Goal: Transaction & Acquisition: Purchase product/service

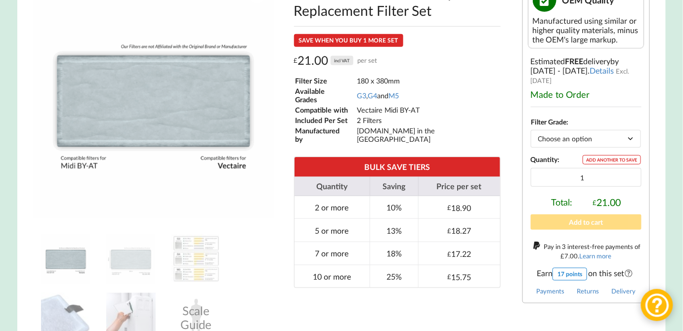
drag, startPoint x: 682, startPoint y: 84, endPoint x: 678, endPoint y: 47, distance: 36.3
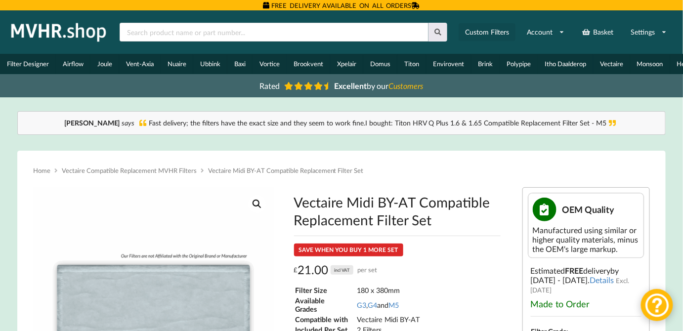
click at [492, 28] on link "Custom Filters" at bounding box center [487, 32] width 57 height 18
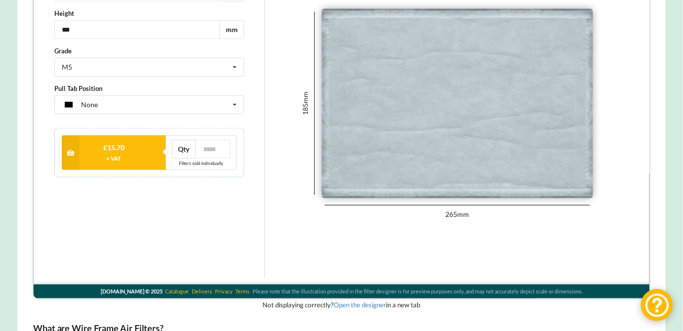
scroll to position [162, 0]
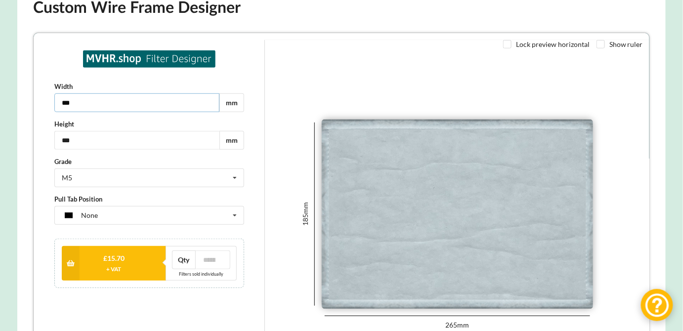
click at [160, 101] on input "***" at bounding box center [135, 102] width 165 height 19
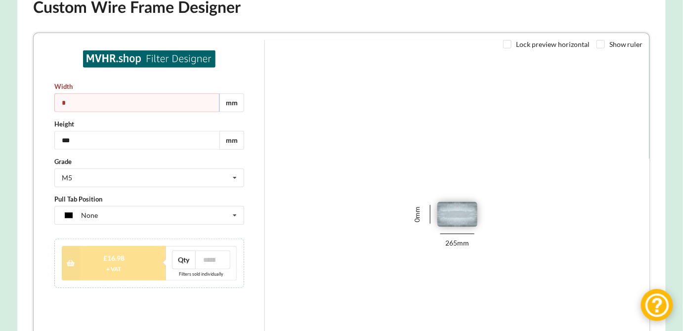
type input "*"
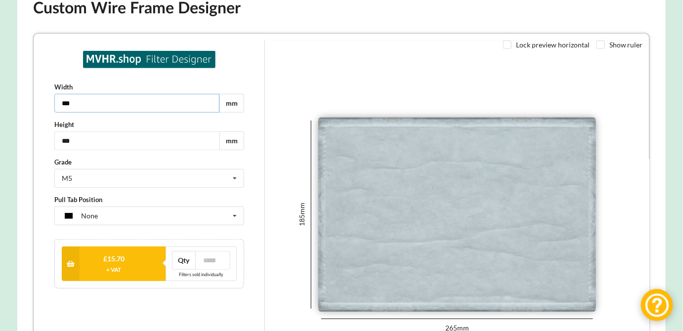
click at [76, 101] on input "***" at bounding box center [135, 102] width 165 height 19
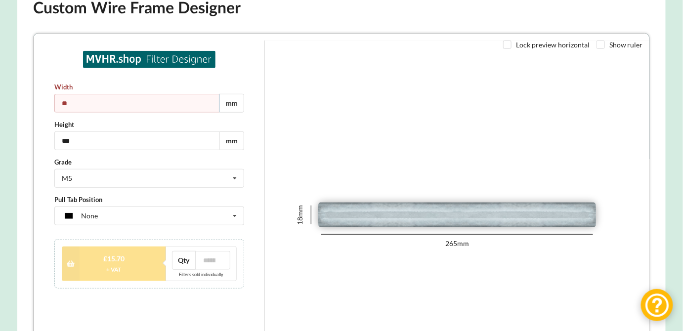
type input "***"
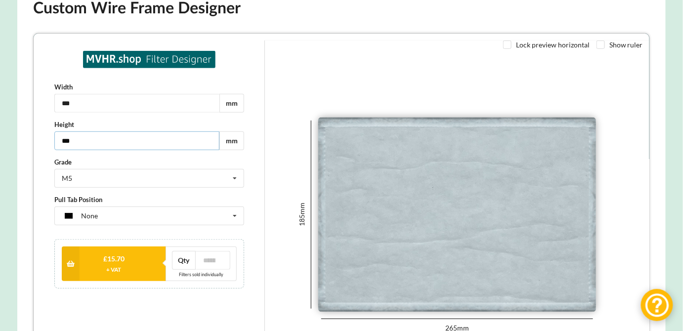
click at [80, 139] on input "***" at bounding box center [135, 140] width 165 height 19
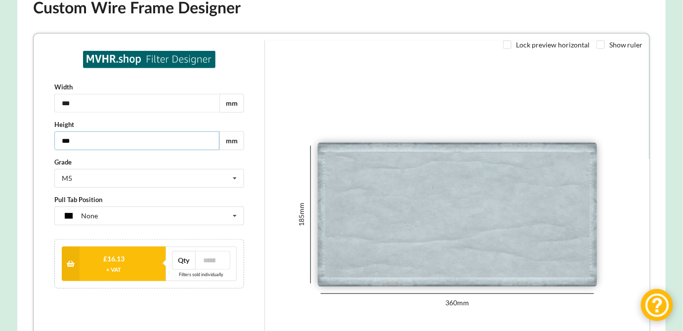
type input "***"
click at [82, 97] on input "***" at bounding box center [135, 102] width 165 height 19
type input "***"
click at [89, 176] on div "M5 G2 G3 G4 M5" at bounding box center [148, 178] width 190 height 19
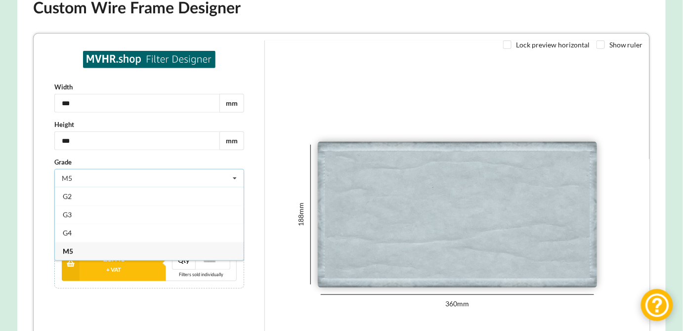
click at [387, 95] on div "188 mm 360 mm" at bounding box center [456, 214] width 349 height 349
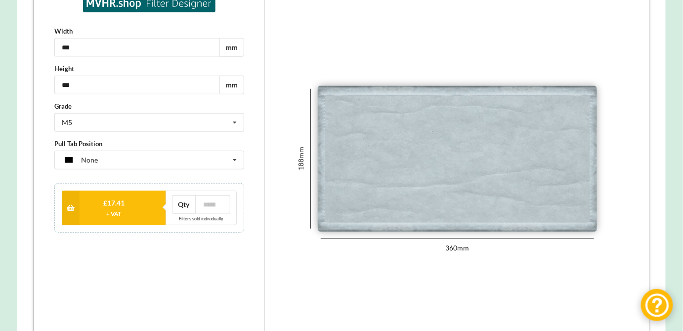
scroll to position [215, 0]
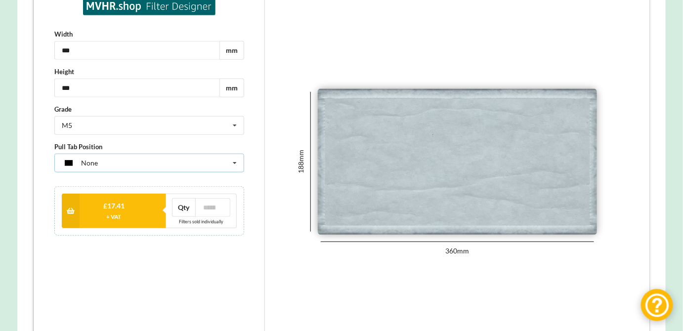
click at [194, 163] on div "None None Tag on shortest side Tag on longest side Two tags on longest side" at bounding box center [148, 163] width 190 height 19
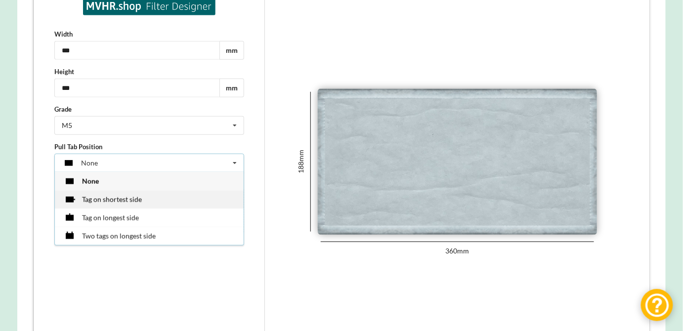
click at [182, 199] on div "Tag on shortest side" at bounding box center [148, 199] width 189 height 18
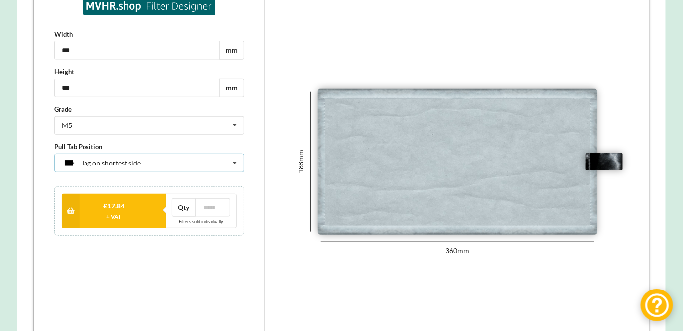
click at [205, 166] on div "Tag on shortest side None Tag on shortest side Tag on longest side Two tags on …" at bounding box center [148, 163] width 190 height 19
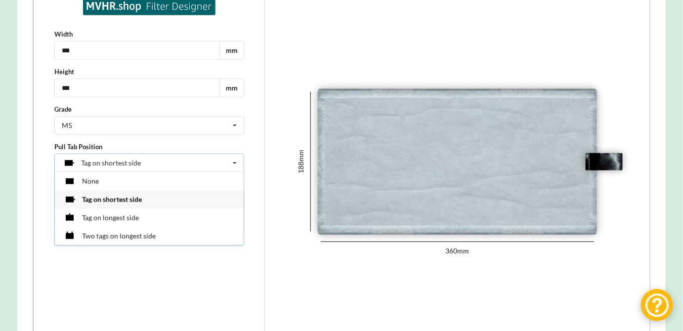
click at [179, 216] on div "Tag on longest side" at bounding box center [148, 218] width 189 height 18
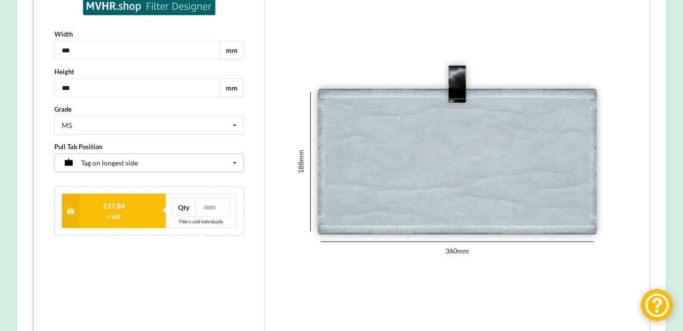
click at [193, 160] on div "Tag on longest side None Tag on shortest side Tag on longest side Two tags on l…" at bounding box center [148, 163] width 190 height 19
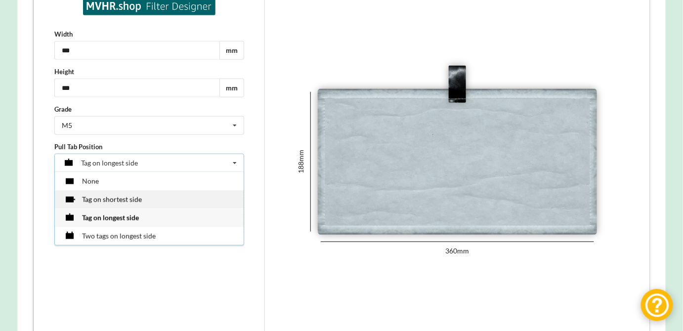
click at [175, 203] on div "Tag on shortest side" at bounding box center [148, 199] width 189 height 18
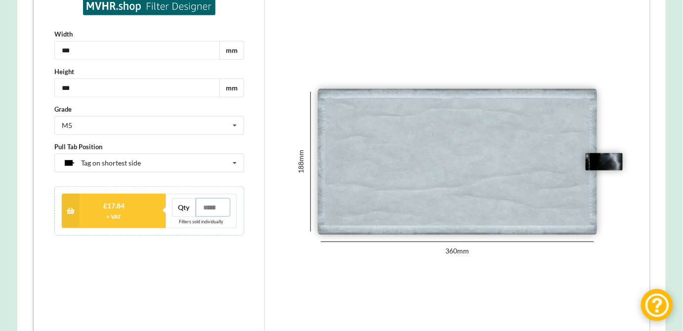
click at [218, 209] on input "*" at bounding box center [212, 207] width 35 height 19
type input "*"
click at [218, 204] on input "*" at bounding box center [212, 207] width 35 height 19
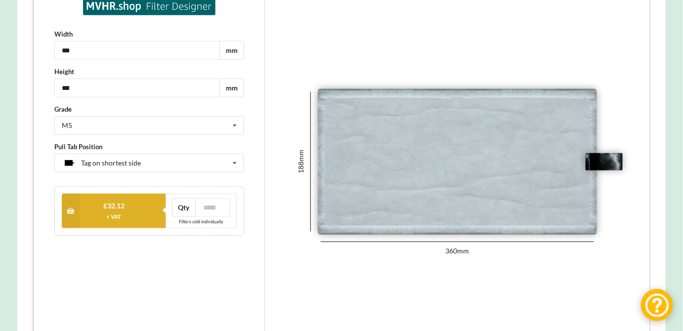
click at [67, 209] on icon at bounding box center [70, 211] width 18 height 35
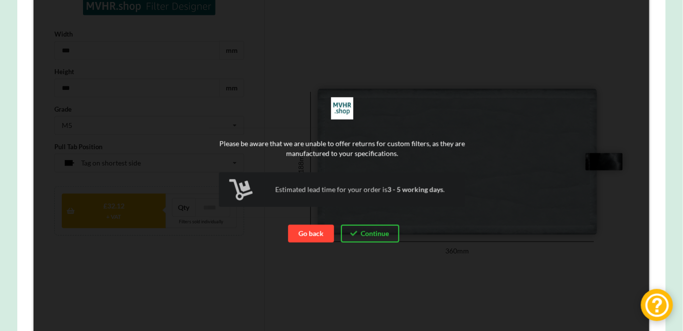
click at [319, 237] on button "Go back" at bounding box center [310, 234] width 46 height 18
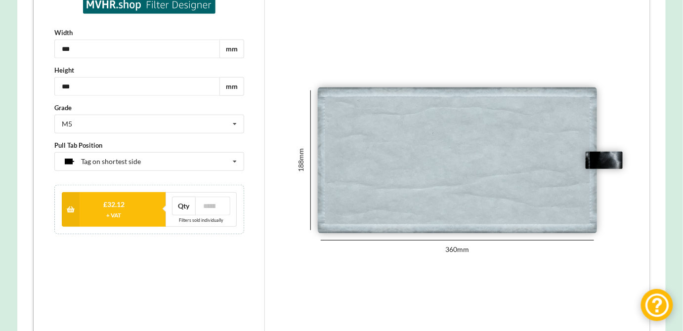
scroll to position [225, 0]
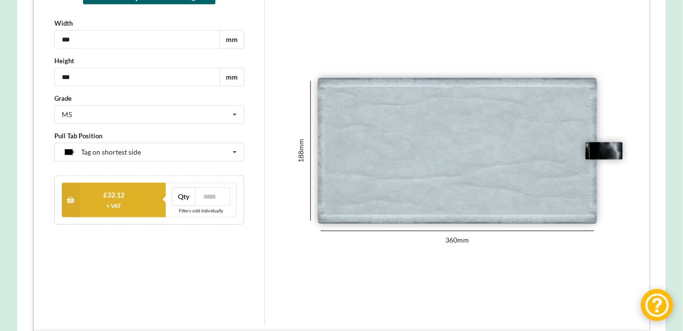
click at [68, 197] on icon at bounding box center [70, 200] width 18 height 35
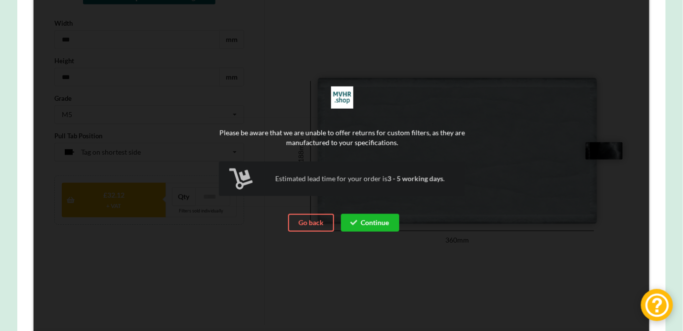
click at [378, 223] on button "Continue" at bounding box center [369, 223] width 59 height 18
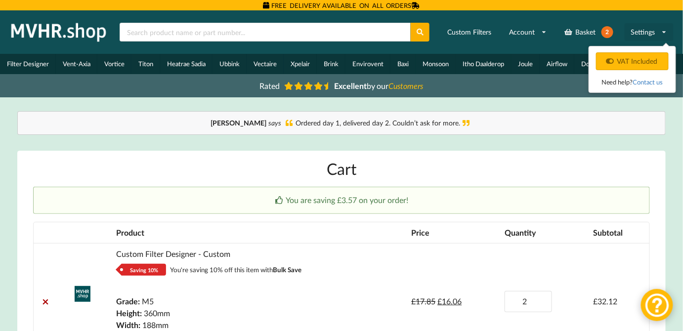
click at [642, 30] on link "Settings" at bounding box center [649, 32] width 49 height 18
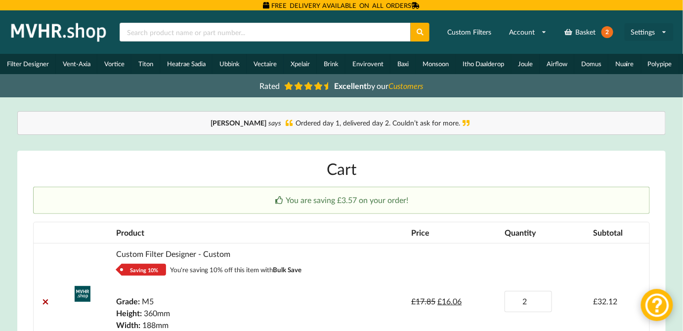
click at [642, 31] on link "Settings" at bounding box center [649, 32] width 49 height 18
click at [659, 29] on link "Settings" at bounding box center [649, 32] width 49 height 18
click at [664, 30] on icon at bounding box center [665, 32] width 6 height 6
click at [648, 32] on link "Settings" at bounding box center [649, 32] width 49 height 18
click at [637, 32] on link "Settings" at bounding box center [649, 32] width 49 height 18
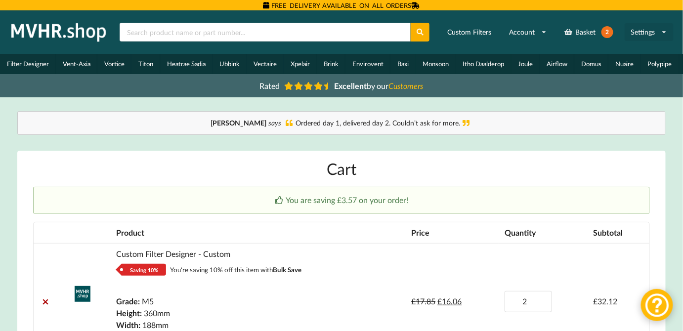
click at [637, 32] on link "Settings" at bounding box center [649, 32] width 49 height 18
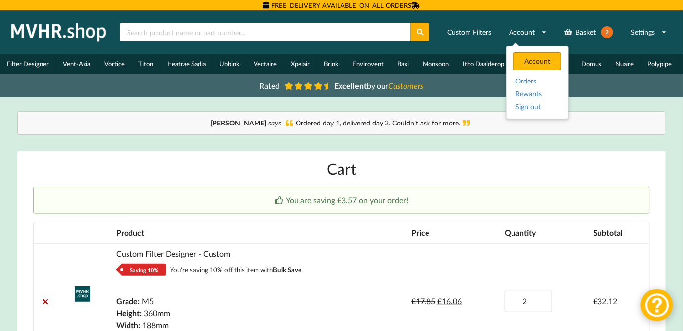
click at [540, 59] on div "Account" at bounding box center [538, 61] width 48 height 18
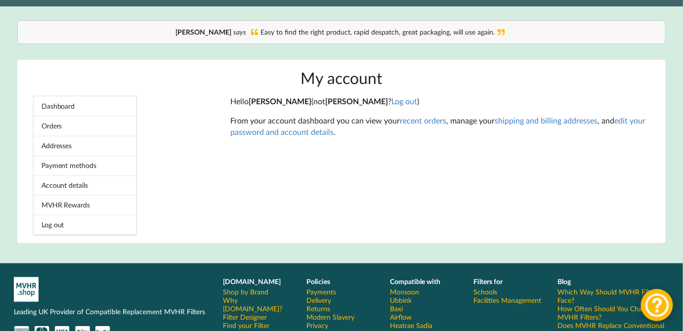
scroll to position [92, 0]
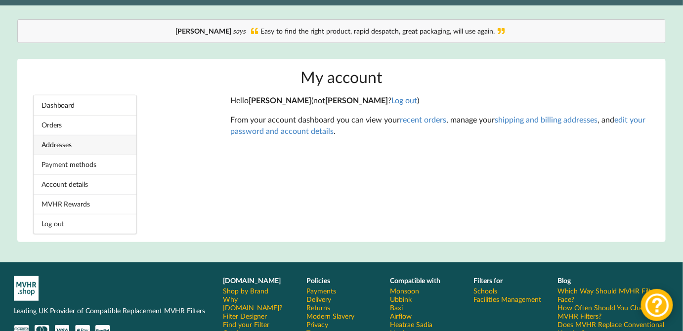
click at [92, 149] on link "Addresses" at bounding box center [85, 145] width 103 height 20
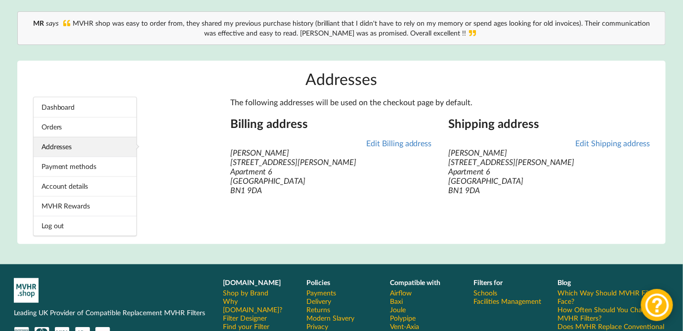
scroll to position [100, 0]
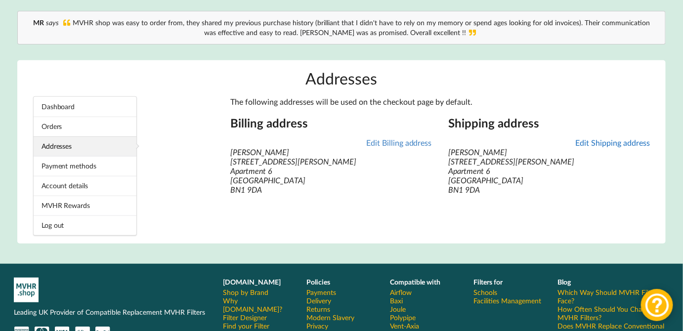
click at [605, 145] on link "Edit Shipping address" at bounding box center [613, 142] width 75 height 9
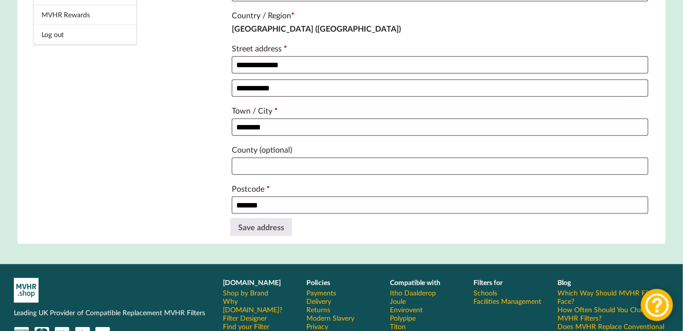
scroll to position [293, 0]
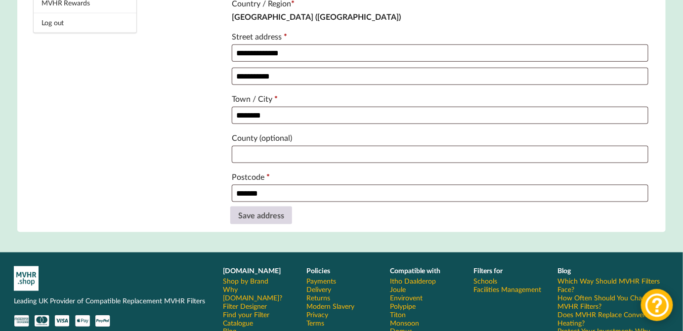
click at [282, 224] on button "Save address" at bounding box center [261, 216] width 62 height 18
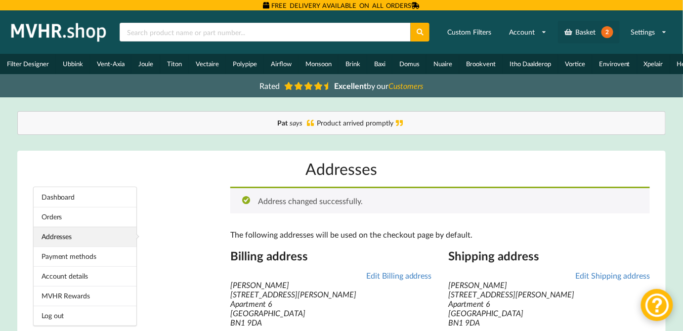
click at [584, 31] on link "Basket 2" at bounding box center [589, 32] width 62 height 23
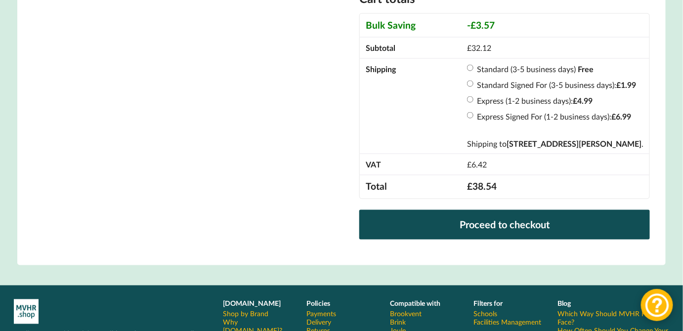
scroll to position [454, 0]
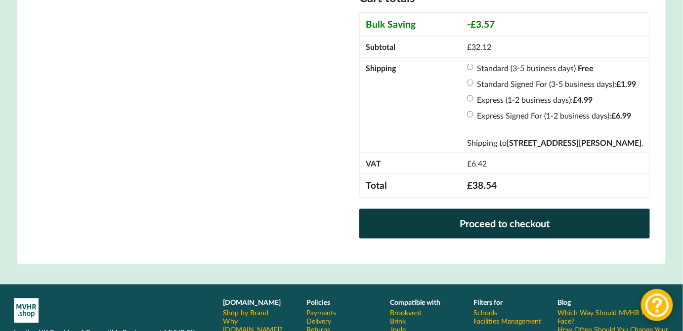
click at [440, 223] on link "Proceed to checkout" at bounding box center [504, 224] width 291 height 30
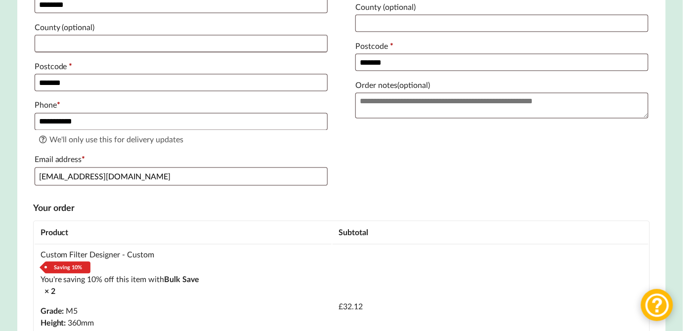
scroll to position [539, 0]
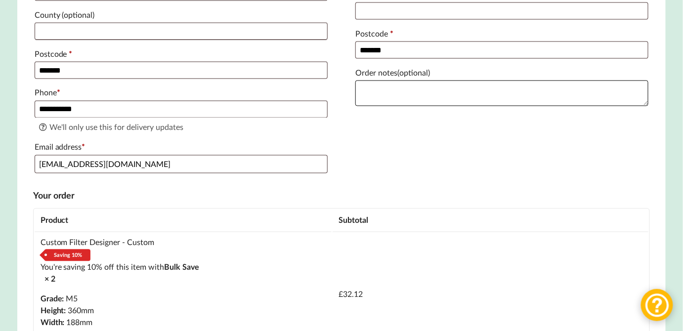
click at [453, 102] on textarea "Order notes (optional)" at bounding box center [502, 94] width 293 height 26
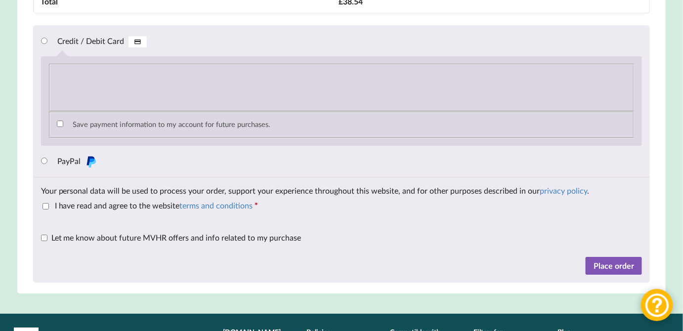
scroll to position [1043, 0]
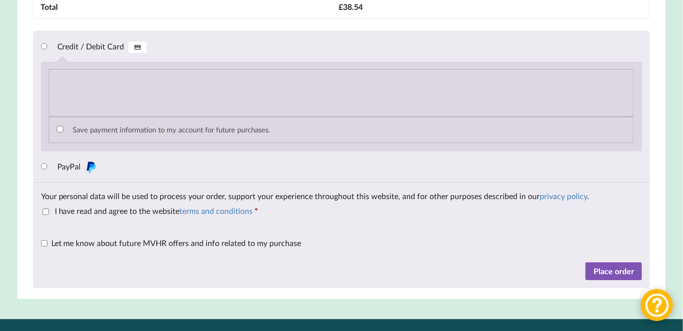
type textarea "**********"
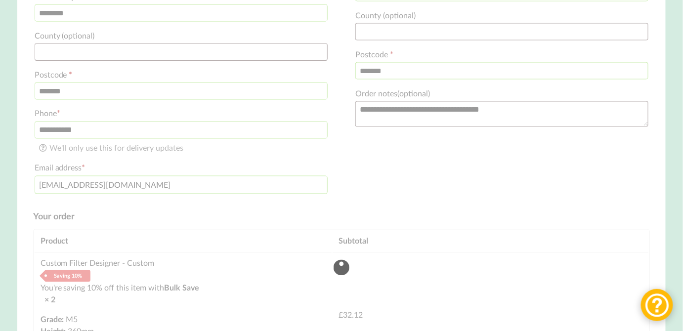
scroll to position [517, 0]
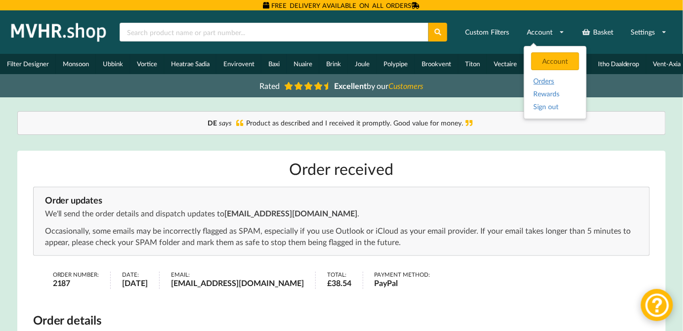
click at [540, 79] on link "Orders" at bounding box center [556, 81] width 44 height 9
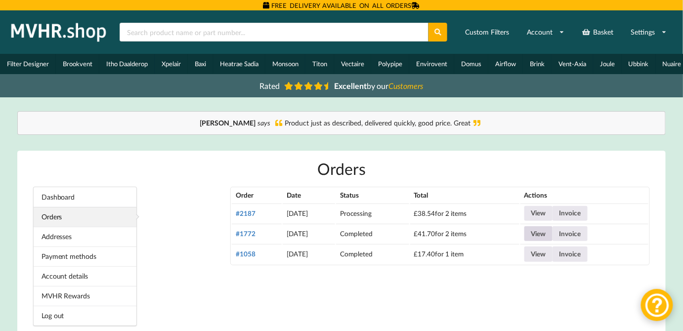
click at [549, 238] on link "View" at bounding box center [539, 233] width 28 height 15
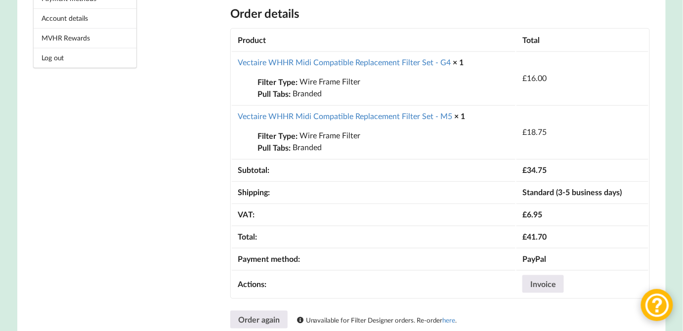
scroll to position [260, 0]
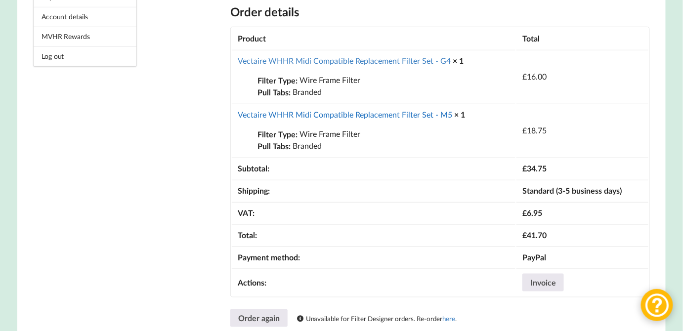
click at [401, 116] on link "Vectaire WHHR Midi Compatible Replacement Filter Set - M5" at bounding box center [345, 114] width 215 height 9
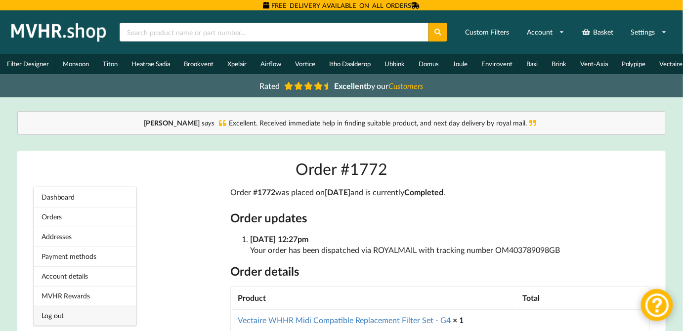
click at [60, 320] on link "Log out" at bounding box center [85, 316] width 103 height 20
